Goal: Task Accomplishment & Management: Use online tool/utility

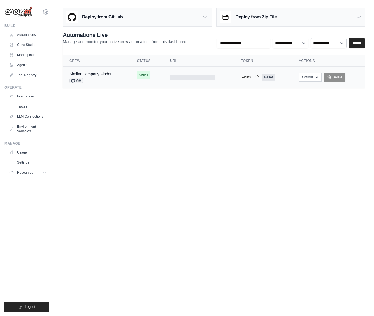
click at [197, 76] on div at bounding box center [192, 77] width 45 height 4
click at [111, 76] on link "Similar Company Finder" at bounding box center [91, 74] width 42 height 4
click at [118, 78] on div "Similar Company Finder GH" at bounding box center [97, 77] width 54 height 12
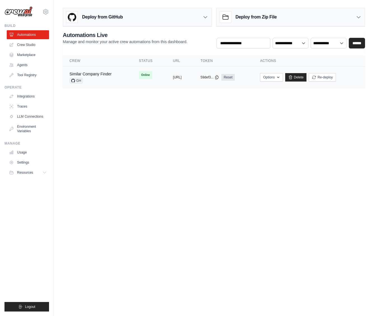
click at [182, 82] on td "copied [URL]" at bounding box center [179, 78] width 27 height 22
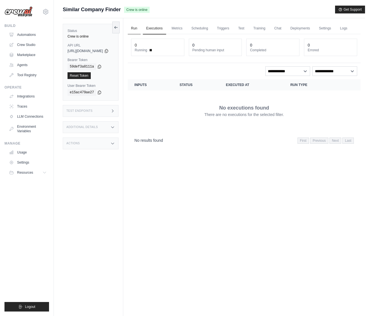
click at [141, 30] on link "Run" at bounding box center [134, 29] width 13 height 12
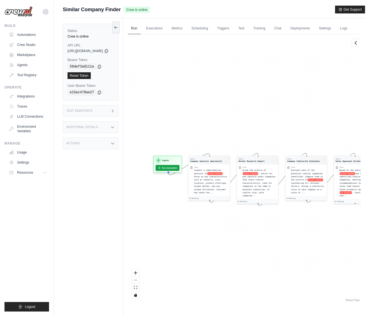
drag, startPoint x: 200, startPoint y: 225, endPoint x: 227, endPoint y: 232, distance: 28.1
click at [229, 233] on div "Agent Company Analysis Specialist Task Conduct a comprehensive analysis of targ…" at bounding box center [244, 168] width 233 height 269
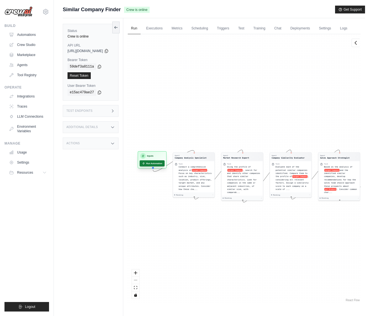
click at [163, 167] on button "Run Automation" at bounding box center [152, 163] width 25 height 6
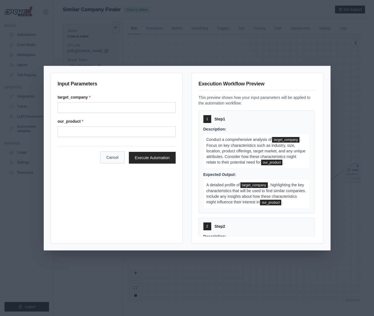
click at [112, 156] on button "Cancel" at bounding box center [112, 158] width 24 height 12
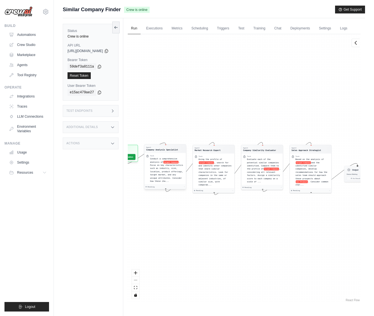
click at [175, 182] on span ". Focus on key characteristics such as industry, size, location, product offeri…" at bounding box center [166, 171] width 33 height 21
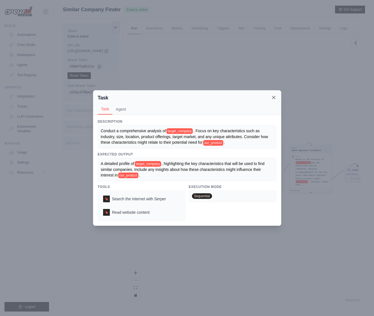
click at [274, 98] on icon at bounding box center [273, 97] width 3 height 3
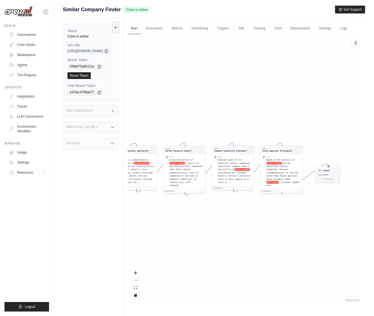
drag, startPoint x: 286, startPoint y: 235, endPoint x: 243, endPoint y: 242, distance: 43.4
click at [243, 242] on div "Agent Company Analysis Specialist Task Conduct a comprehensive analysis of targ…" at bounding box center [244, 168] width 233 height 269
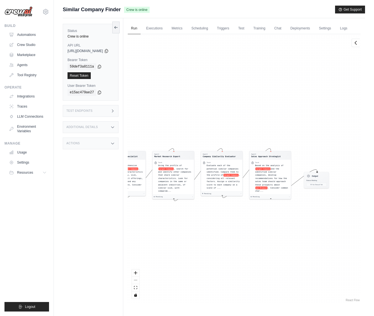
drag, startPoint x: 241, startPoint y: 241, endPoint x: 246, endPoint y: 241, distance: 5.3
click at [246, 241] on div "Agent Company Analysis Specialist Task Conduct a comprehensive analysis of targ…" at bounding box center [244, 168] width 233 height 269
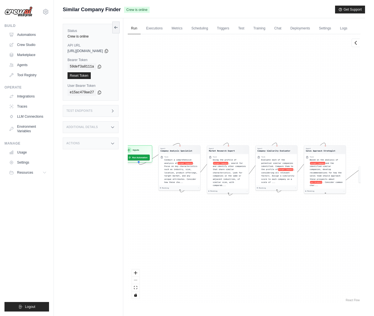
drag, startPoint x: 253, startPoint y: 248, endPoint x: 304, endPoint y: 237, distance: 51.7
click at [305, 240] on div "Agent Company Analysis Specialist Task Conduct a comprehensive analysis of targ…" at bounding box center [244, 168] width 233 height 269
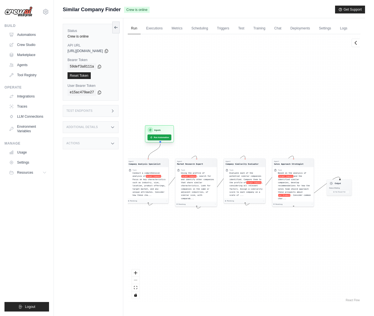
drag, startPoint x: 154, startPoint y: 162, endPoint x: 175, endPoint y: 142, distance: 29.6
click at [174, 142] on div "Inputs Run Automation" at bounding box center [159, 133] width 29 height 17
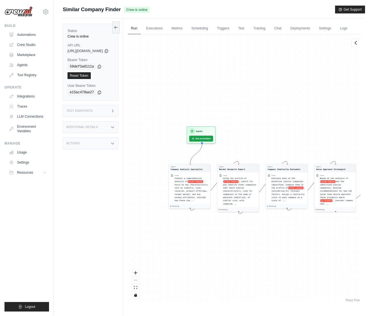
drag, startPoint x: 181, startPoint y: 233, endPoint x: 225, endPoint y: 234, distance: 43.2
click at [225, 234] on div "Agent Company Analysis Specialist Task Conduct a comprehensive analysis of targ…" at bounding box center [244, 168] width 233 height 269
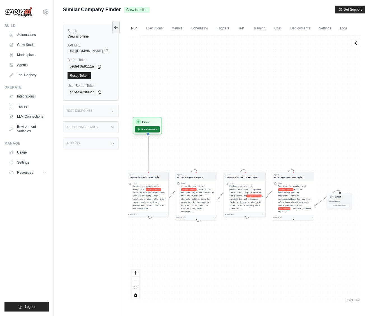
drag, startPoint x: 216, startPoint y: 149, endPoint x: 161, endPoint y: 140, distance: 55.7
click at [160, 133] on button "Run Automation" at bounding box center [147, 129] width 25 height 6
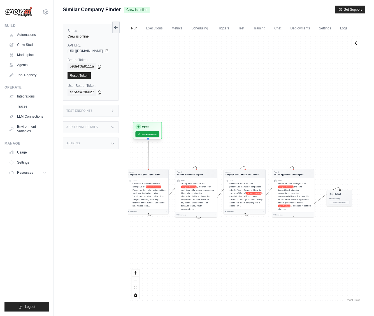
drag, startPoint x: 165, startPoint y: 134, endPoint x: 164, endPoint y: 142, distance: 7.9
click at [159, 130] on div "Inputs" at bounding box center [147, 127] width 24 height 6
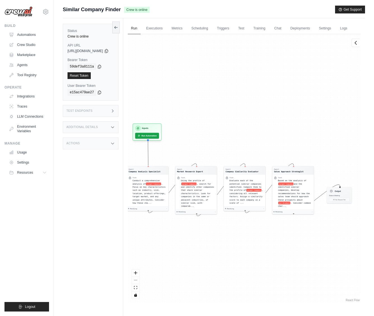
click at [174, 97] on div "Agent Company Analysis Specialist Task Conduct a comprehensive analysis of targ…" at bounding box center [244, 168] width 233 height 269
click at [21, 155] on link "Usage" at bounding box center [28, 152] width 42 height 9
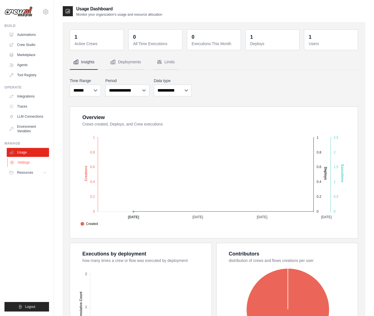
click at [34, 165] on link "Settings" at bounding box center [28, 162] width 42 height 9
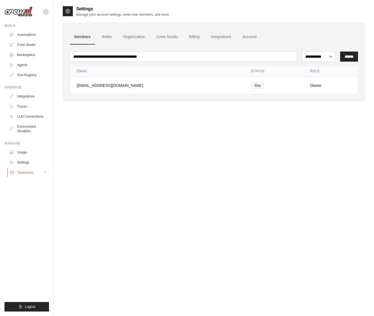
click at [27, 172] on span "Resources" at bounding box center [26, 172] width 16 height 4
click at [28, 154] on link "Usage" at bounding box center [28, 152] width 42 height 9
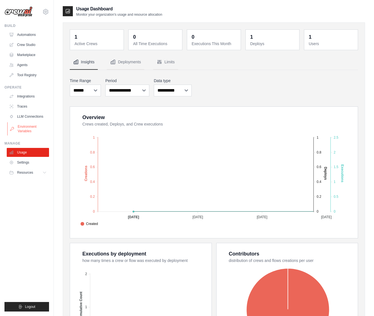
click at [30, 128] on link "Environment Variables" at bounding box center [28, 128] width 42 height 13
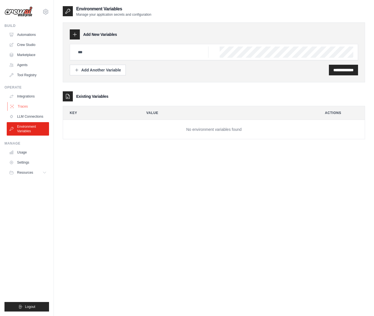
click at [30, 107] on link "Traces" at bounding box center [28, 106] width 42 height 9
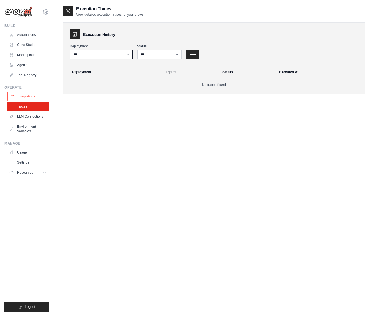
click at [29, 94] on link "Integrations" at bounding box center [28, 96] width 42 height 9
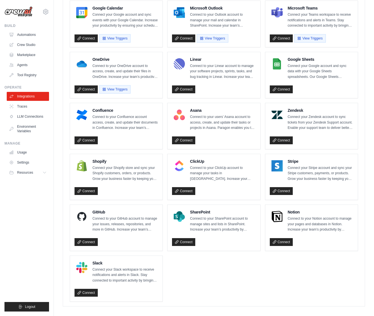
scroll to position [274, 0]
